Goal: Task Accomplishment & Management: Manage account settings

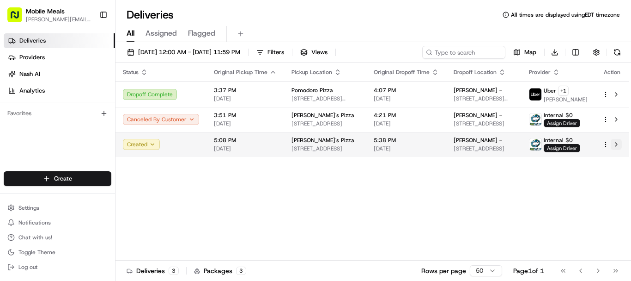
click at [616, 144] on button at bounding box center [616, 144] width 11 height 11
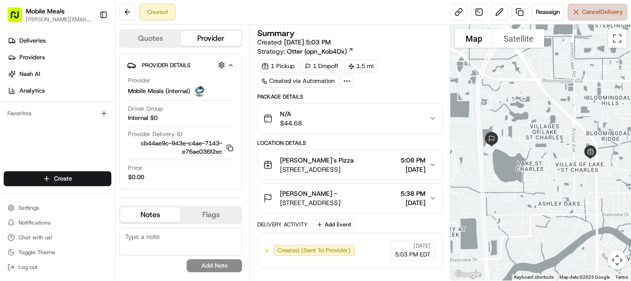
click at [597, 7] on button "Cancel Delivery" at bounding box center [598, 12] width 60 height 17
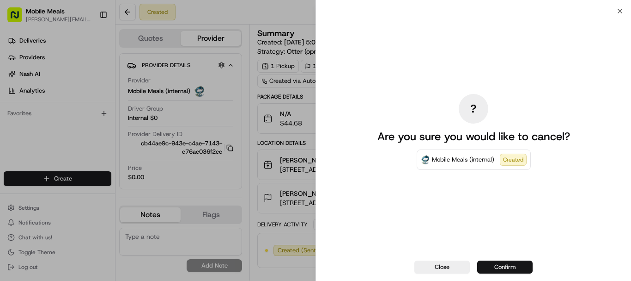
click at [513, 263] on button "Confirm" at bounding box center [504, 266] width 55 height 13
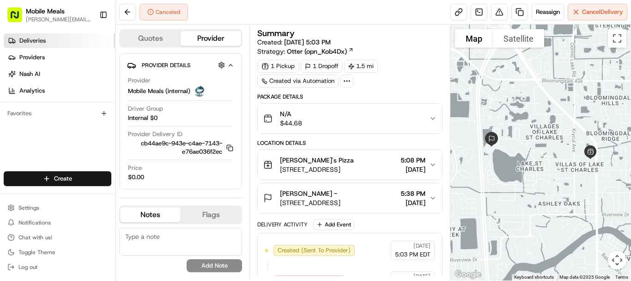
click at [22, 38] on span "Deliveries" at bounding box center [32, 41] width 26 height 8
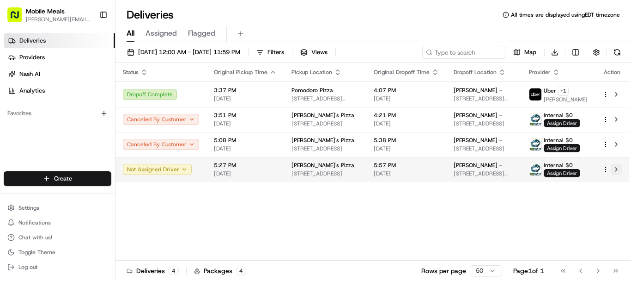
click at [616, 171] on button at bounding box center [616, 169] width 11 height 11
click at [617, 168] on button at bounding box center [616, 169] width 11 height 11
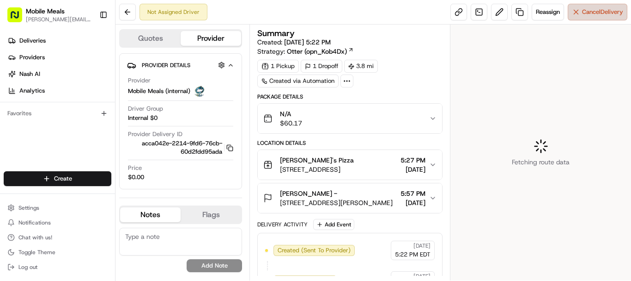
click at [594, 12] on span "Cancel Delivery" at bounding box center [602, 12] width 41 height 8
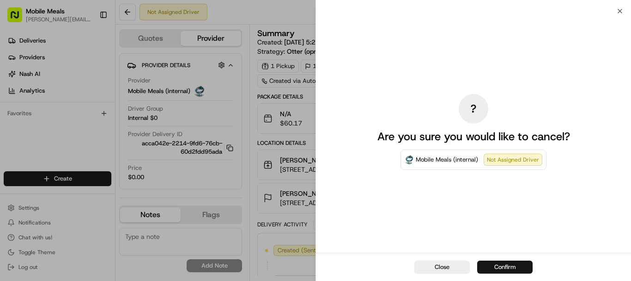
click at [507, 267] on button "Confirm" at bounding box center [504, 266] width 55 height 13
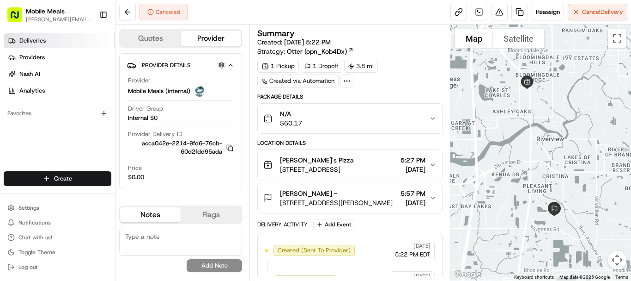
click at [53, 36] on link "Deliveries" at bounding box center [59, 40] width 111 height 15
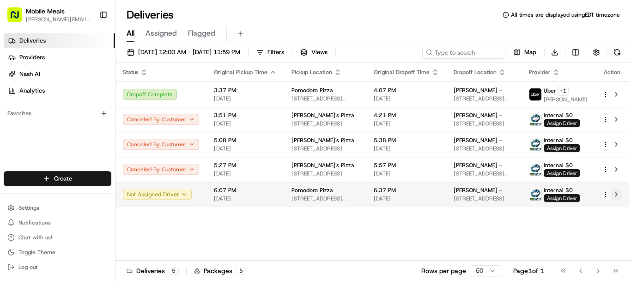
click at [617, 195] on button at bounding box center [616, 194] width 11 height 11
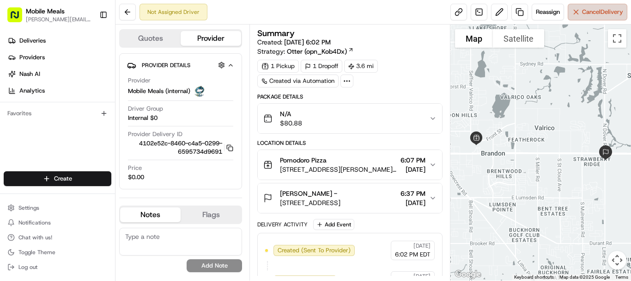
click at [588, 16] on span "Cancel Delivery" at bounding box center [602, 12] width 41 height 8
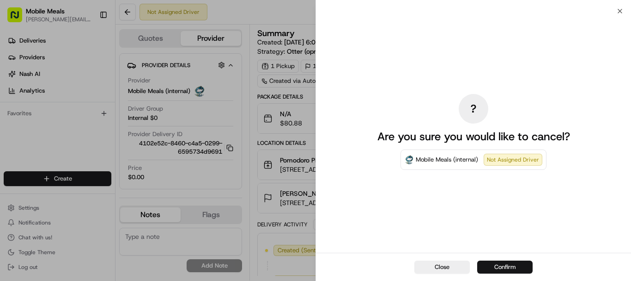
click at [513, 266] on button "Confirm" at bounding box center [504, 266] width 55 height 13
